Goal: Navigation & Orientation: Find specific page/section

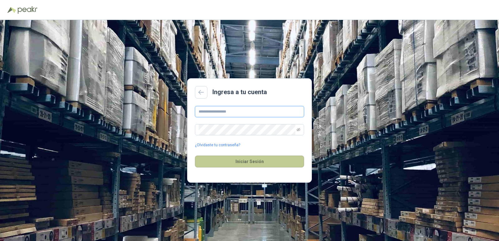
type input "**********"
click at [222, 159] on button "Iniciar Sesión" at bounding box center [249, 162] width 109 height 12
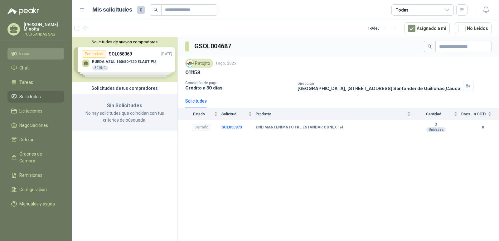
click at [21, 54] on span "Inicio" at bounding box center [24, 53] width 10 height 7
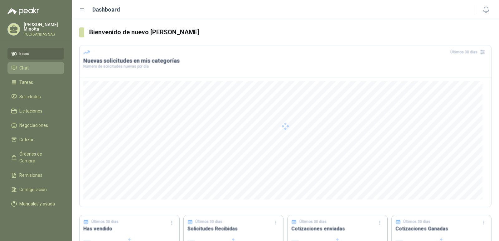
click at [23, 66] on span "Chat" at bounding box center [23, 68] width 9 height 7
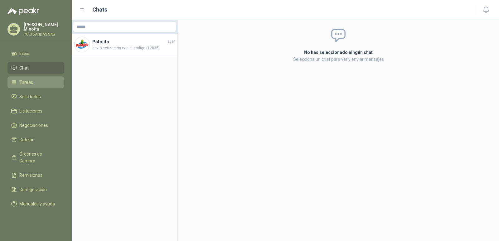
click at [24, 86] on link "Tareas" at bounding box center [35, 82] width 57 height 12
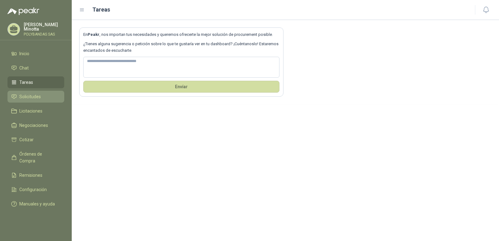
click at [26, 97] on span "Solicitudes" at bounding box center [30, 96] width 22 height 7
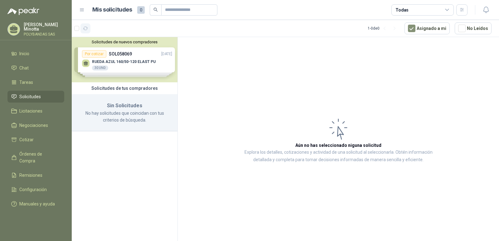
click at [84, 27] on icon "button" at bounding box center [85, 28] width 5 height 5
click at [108, 42] on button "Solicitudes de nuevos compradores" at bounding box center [124, 42] width 101 height 5
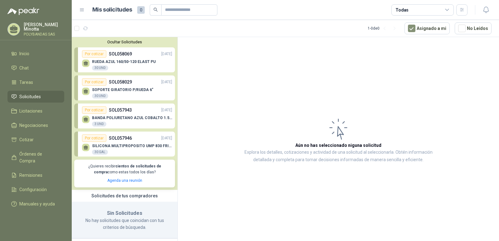
click at [118, 43] on button "Ocultar Solicitudes" at bounding box center [124, 42] width 101 height 5
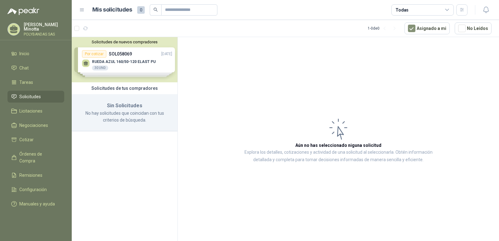
click at [44, 25] on p "[PERSON_NAME]" at bounding box center [44, 26] width 41 height 9
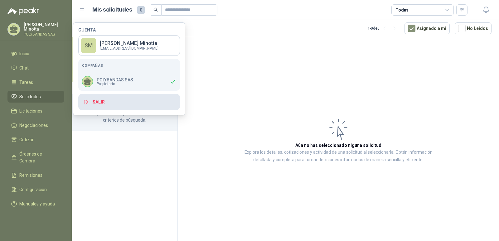
click at [100, 100] on button "Salir" at bounding box center [129, 102] width 102 height 16
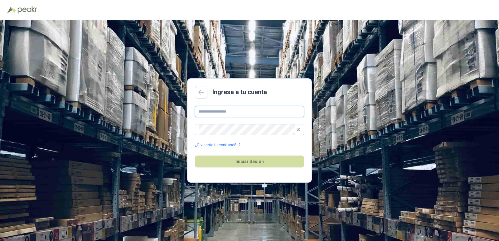
type input "**********"
click at [253, 164] on button "Iniciar Sesión" at bounding box center [249, 162] width 109 height 12
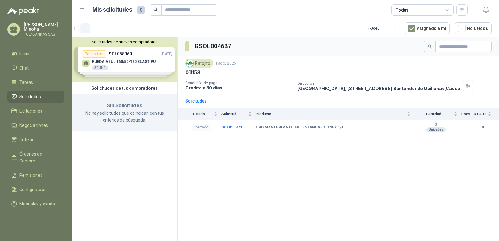
click at [87, 28] on icon "button" at bounding box center [85, 28] width 5 height 5
click at [29, 113] on span "Licitaciones" at bounding box center [30, 111] width 23 height 7
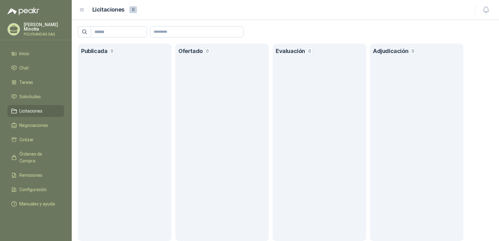
click at [133, 82] on section "Publicada 0" at bounding box center [125, 142] width 94 height 197
click at [102, 56] on header "Publicada 0" at bounding box center [124, 51] width 87 height 15
drag, startPoint x: 102, startPoint y: 56, endPoint x: 120, endPoint y: 59, distance: 18.0
click at [103, 56] on header "Publicada 0" at bounding box center [124, 51] width 87 height 15
click at [211, 59] on section "Ofertado 0" at bounding box center [222, 142] width 94 height 197
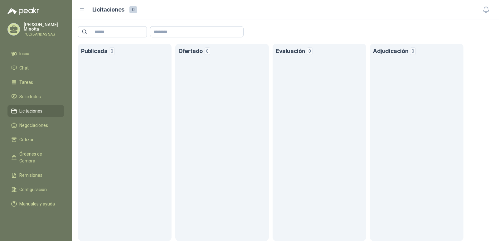
click at [212, 59] on section "Ofertado 0" at bounding box center [222, 142] width 94 height 197
drag, startPoint x: 279, startPoint y: 67, endPoint x: 299, endPoint y: 72, distance: 20.6
click at [287, 70] on section "Evaluación 0" at bounding box center [320, 142] width 94 height 197
drag, startPoint x: 308, startPoint y: 73, endPoint x: 346, endPoint y: 79, distance: 38.5
click at [314, 77] on section "Evaluación 0" at bounding box center [320, 142] width 94 height 197
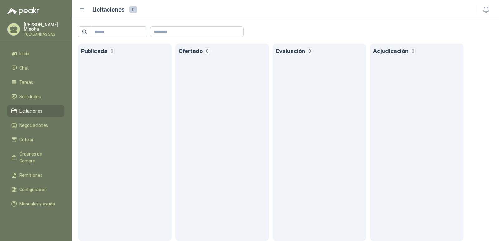
drag, startPoint x: 380, startPoint y: 80, endPoint x: 392, endPoint y: 83, distance: 11.6
click at [385, 82] on section "Adjudicación 0" at bounding box center [417, 142] width 94 height 197
drag, startPoint x: 417, startPoint y: 84, endPoint x: 322, endPoint y: 92, distance: 94.8
click at [405, 89] on section "Adjudicación 0" at bounding box center [417, 142] width 94 height 197
drag, startPoint x: 195, startPoint y: 84, endPoint x: 101, endPoint y: 92, distance: 93.9
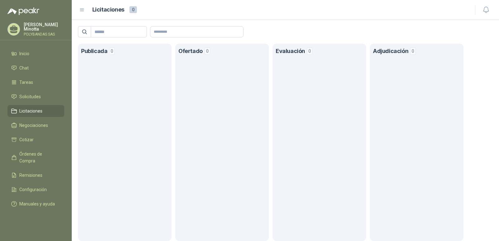
click at [193, 84] on section "Ofertado 0" at bounding box center [222, 142] width 94 height 197
click at [89, 92] on section "Publicada 0" at bounding box center [125, 142] width 94 height 197
click at [121, 29] on input "text" at bounding box center [116, 32] width 44 height 11
type input "********"
click at [133, 34] on input "********" at bounding box center [116, 32] width 44 height 11
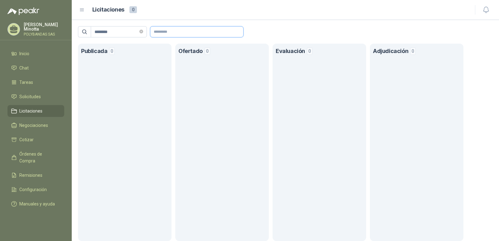
click at [185, 27] on input "text" at bounding box center [196, 32] width 93 height 11
click at [186, 30] on input "text" at bounding box center [196, 32] width 93 height 11
click at [143, 33] on icon "close-circle" at bounding box center [141, 32] width 4 height 4
click at [34, 95] on span "Solicitudes" at bounding box center [30, 96] width 22 height 7
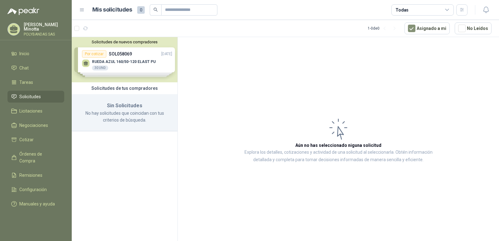
click at [99, 167] on div "Solicitudes de nuevos compradores Por cotizar SOL058069 29/09/25 RUEDA AZUL 160…" at bounding box center [125, 140] width 106 height 206
click at [41, 27] on p "[PERSON_NAME]" at bounding box center [44, 26] width 41 height 9
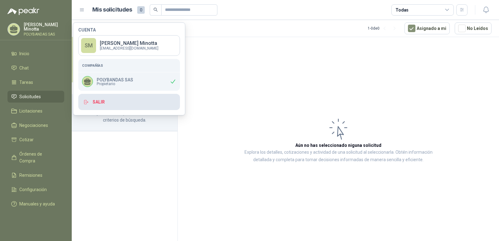
click at [111, 101] on button "Salir" at bounding box center [129, 102] width 102 height 16
